Goal: Transaction & Acquisition: Purchase product/service

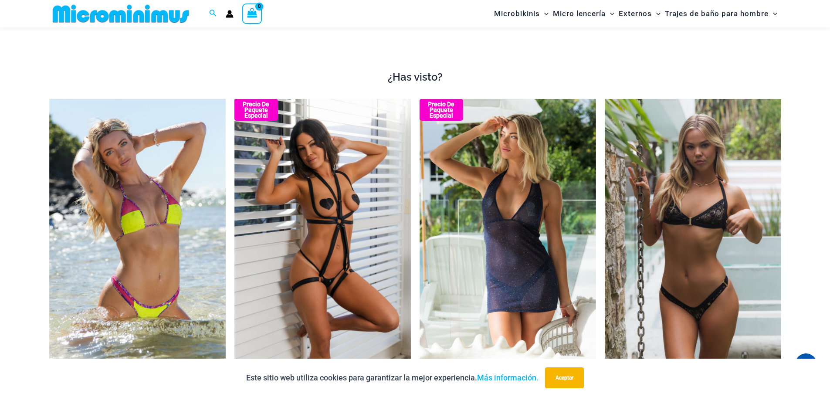
scroll to position [821, 0]
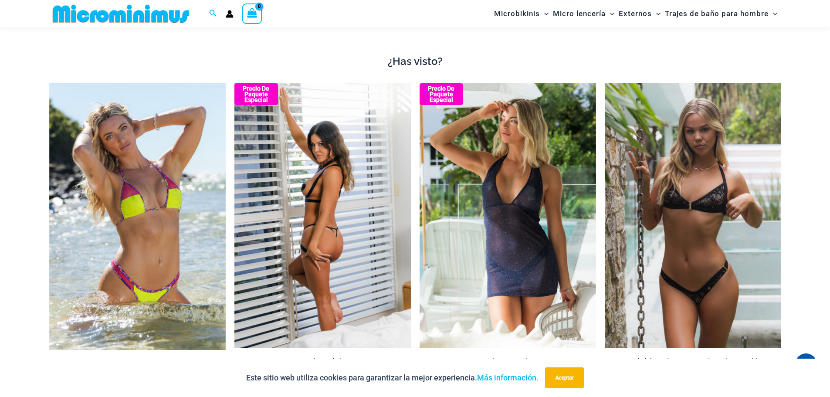
click at [353, 229] on img at bounding box center [322, 215] width 176 height 265
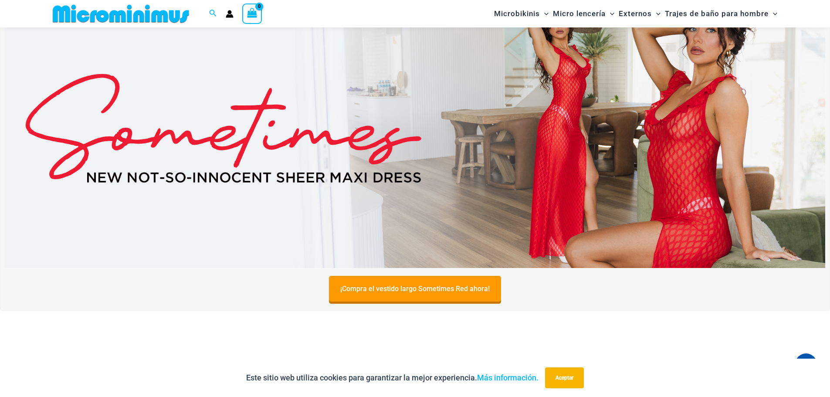
scroll to position [0, 0]
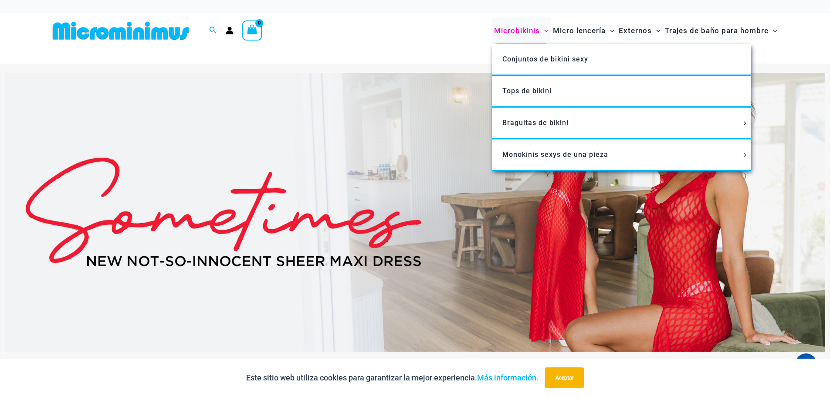
click at [520, 29] on font "Microbikinis" at bounding box center [517, 30] width 46 height 9
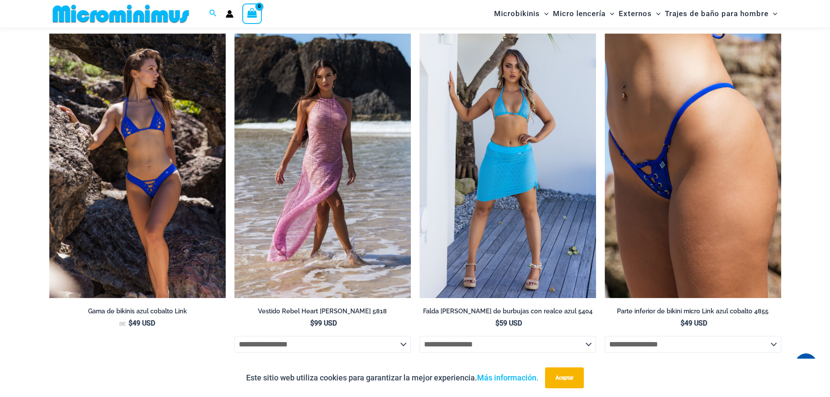
scroll to position [2605, 0]
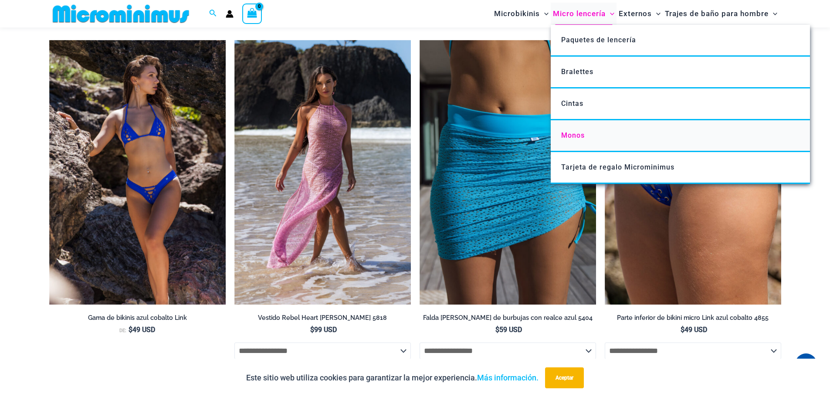
click at [577, 131] on font "Monos" at bounding box center [573, 135] width 24 height 8
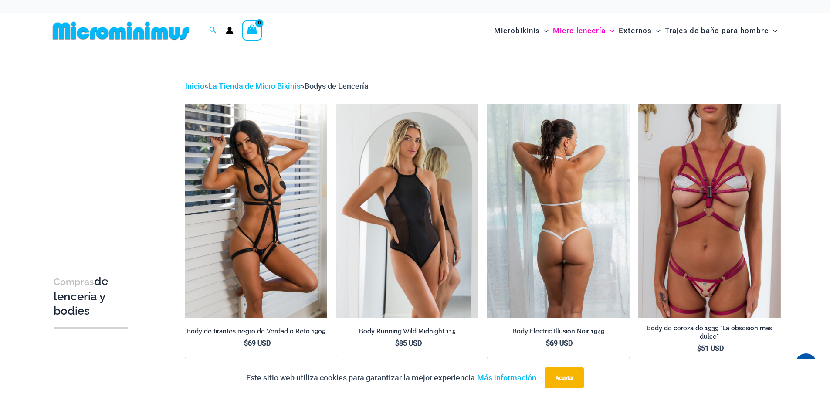
click at [539, 171] on img at bounding box center [558, 210] width 142 height 213
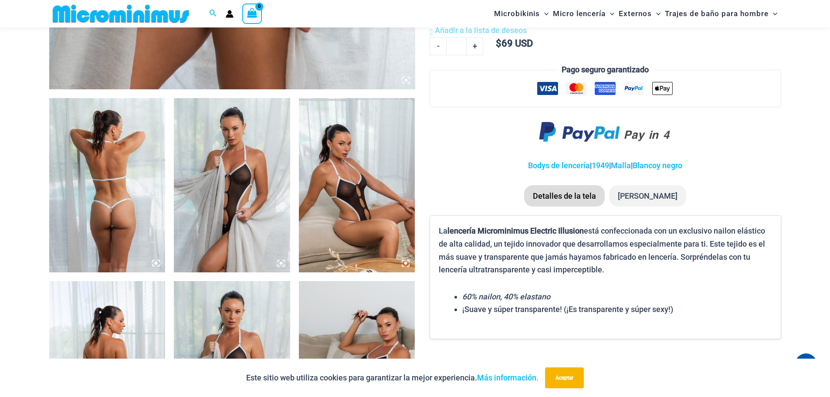
scroll to position [602, 0]
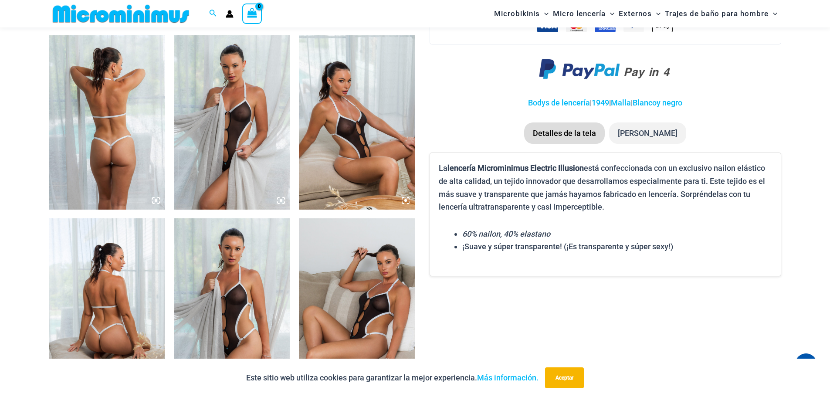
click at [385, 120] on img at bounding box center [357, 122] width 116 height 174
